Goal: Task Accomplishment & Management: Manage account settings

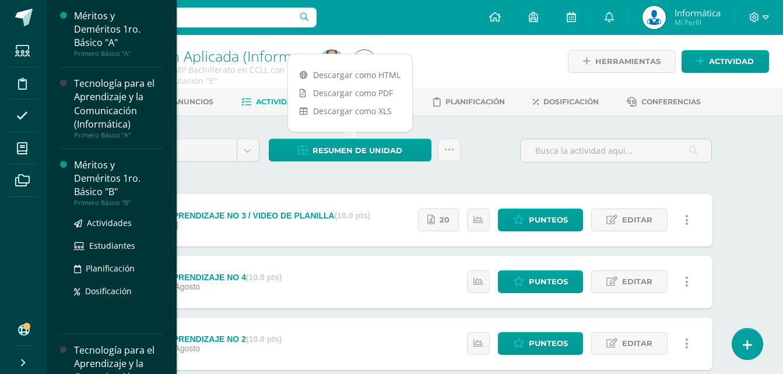
scroll to position [117, 0]
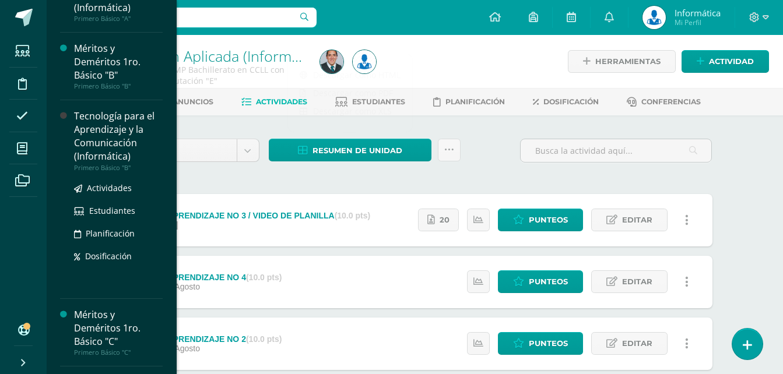
click at [128, 141] on div "Tecnología para el Aprendizaje y la Comunicación (Informática)" at bounding box center [118, 137] width 89 height 54
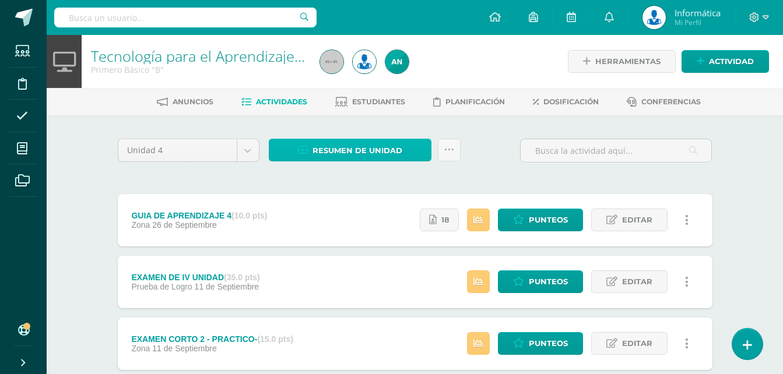
click at [367, 155] on span "Resumen de unidad" at bounding box center [358, 151] width 90 height 22
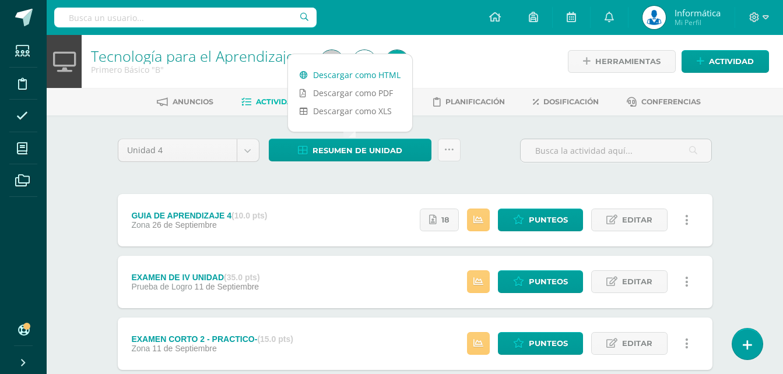
click at [379, 73] on link "Descargar como HTML" at bounding box center [350, 75] width 124 height 18
click at [554, 278] on span "Punteos" at bounding box center [548, 282] width 39 height 22
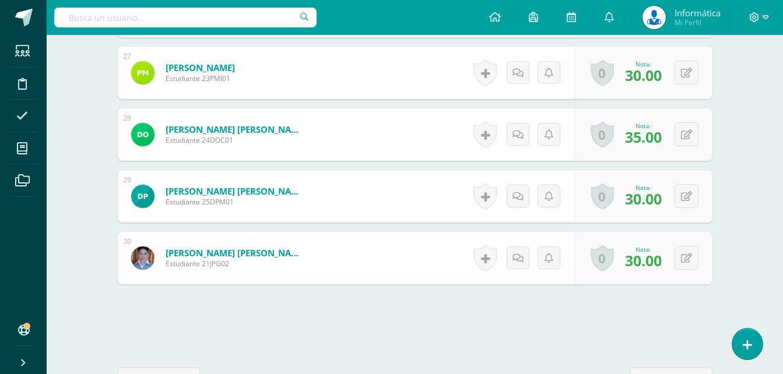
scroll to position [2005, 0]
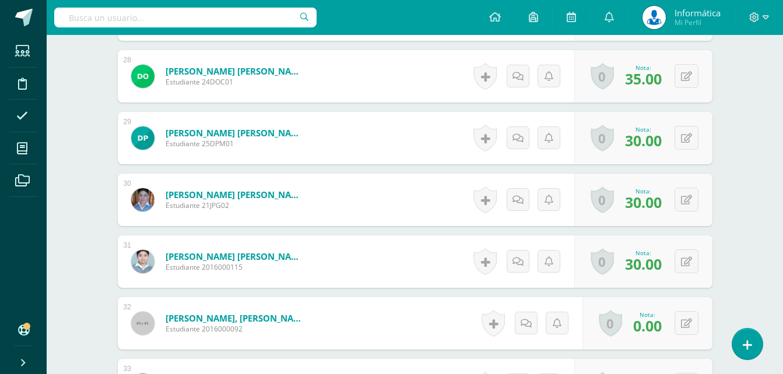
scroll to position [2082, 0]
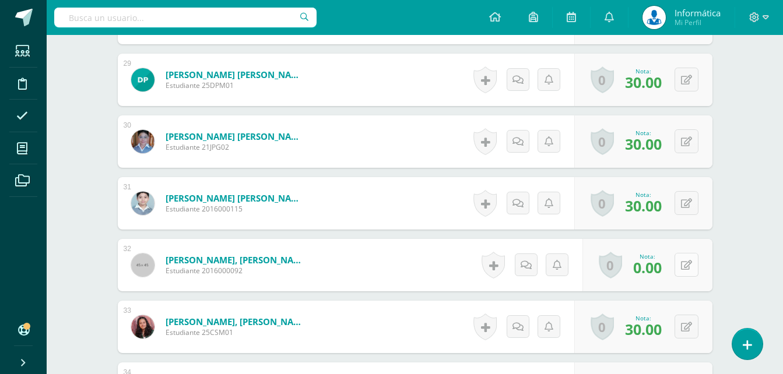
click at [688, 258] on button at bounding box center [687, 265] width 24 height 24
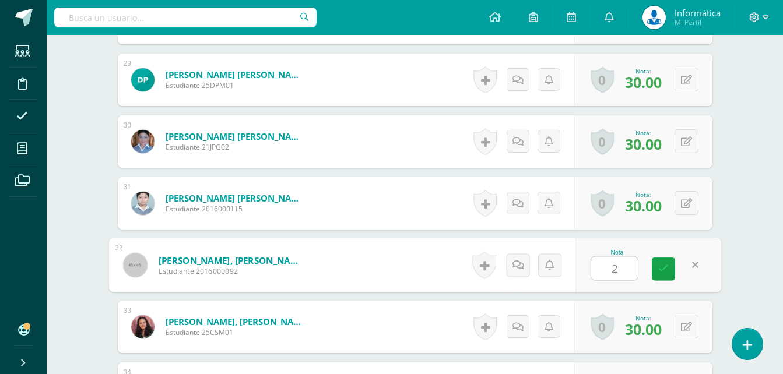
type input "20"
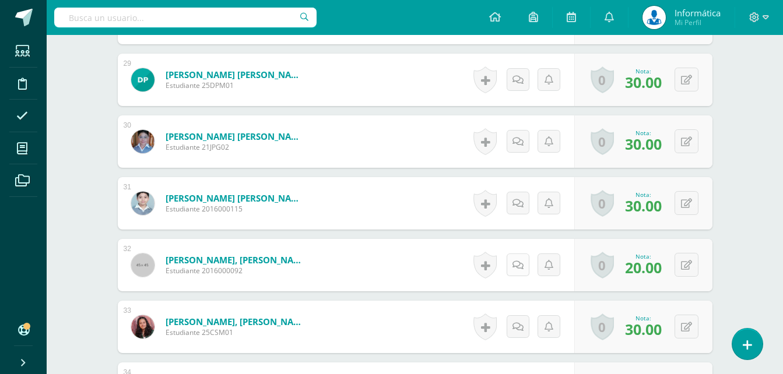
click at [521, 265] on icon at bounding box center [518, 266] width 11 height 10
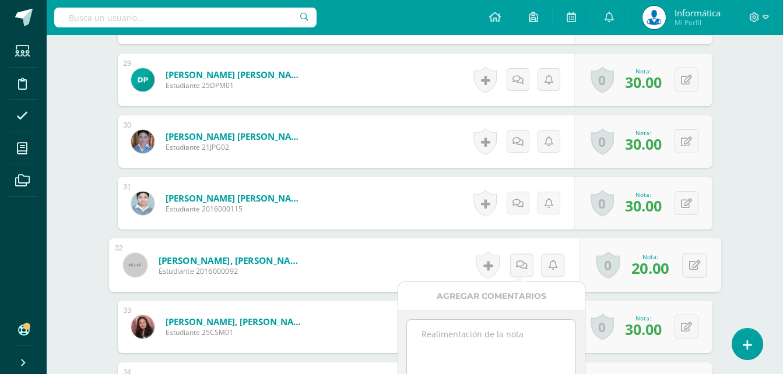
click at [493, 345] on textarea at bounding box center [491, 349] width 169 height 58
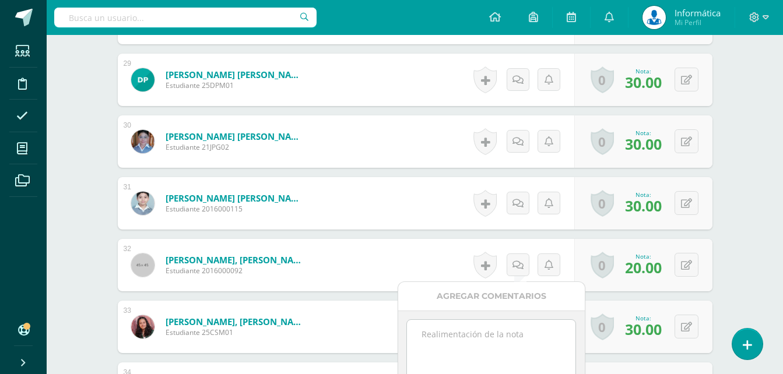
scroll to position [2199, 0]
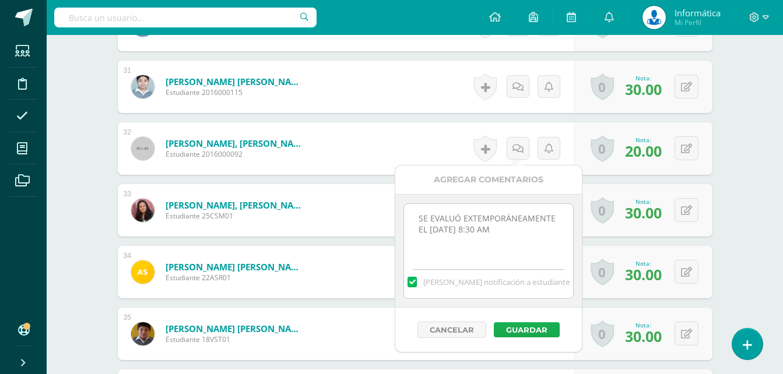
type textarea "SE EVALUÓ EXTEMPORÁNEAMENTE EL 14 DE OCTUBRE DE 2025 A LAS 8:30 AM"
click at [525, 326] on button "Guardar" at bounding box center [527, 329] width 66 height 15
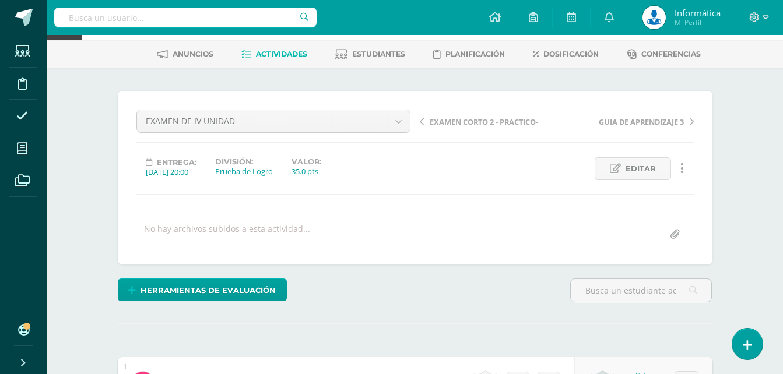
scroll to position [0, 0]
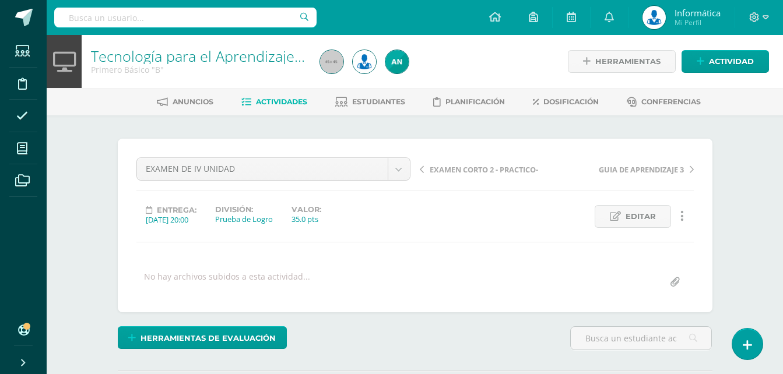
click at [203, 55] on link "Tecnología para el Aprendizaje y la Comunicación (Informática)" at bounding box center [298, 56] width 415 height 20
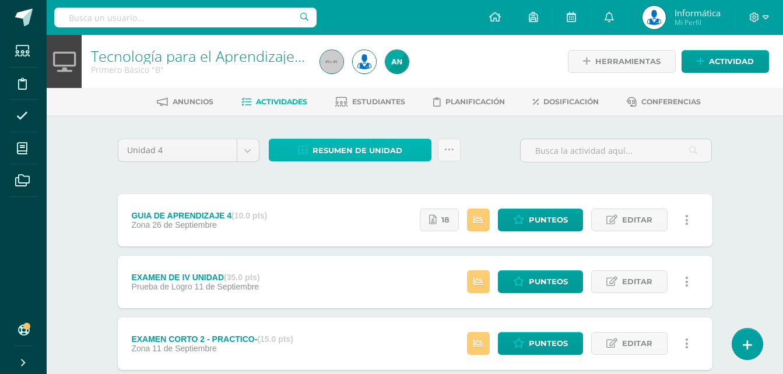
click at [355, 142] on span "Resumen de unidad" at bounding box center [358, 151] width 90 height 22
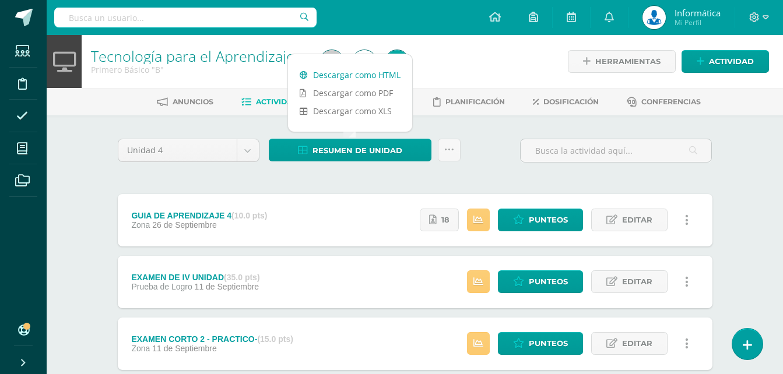
click at [357, 76] on link "Descargar como HTML" at bounding box center [350, 75] width 124 height 18
